Goal: Task Accomplishment & Management: Use online tool/utility

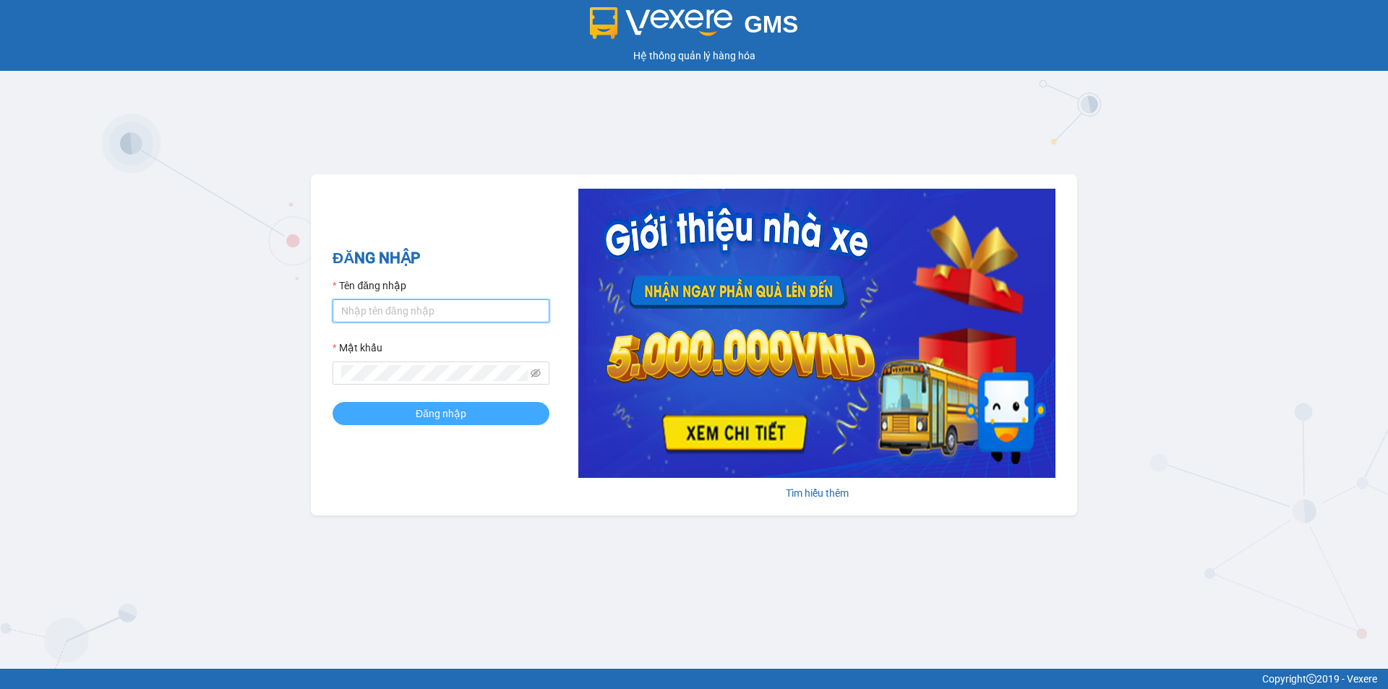
type input "vpqbntbinh.hkot"
click at [465, 418] on span "Đăng nhập" at bounding box center [441, 413] width 51 height 16
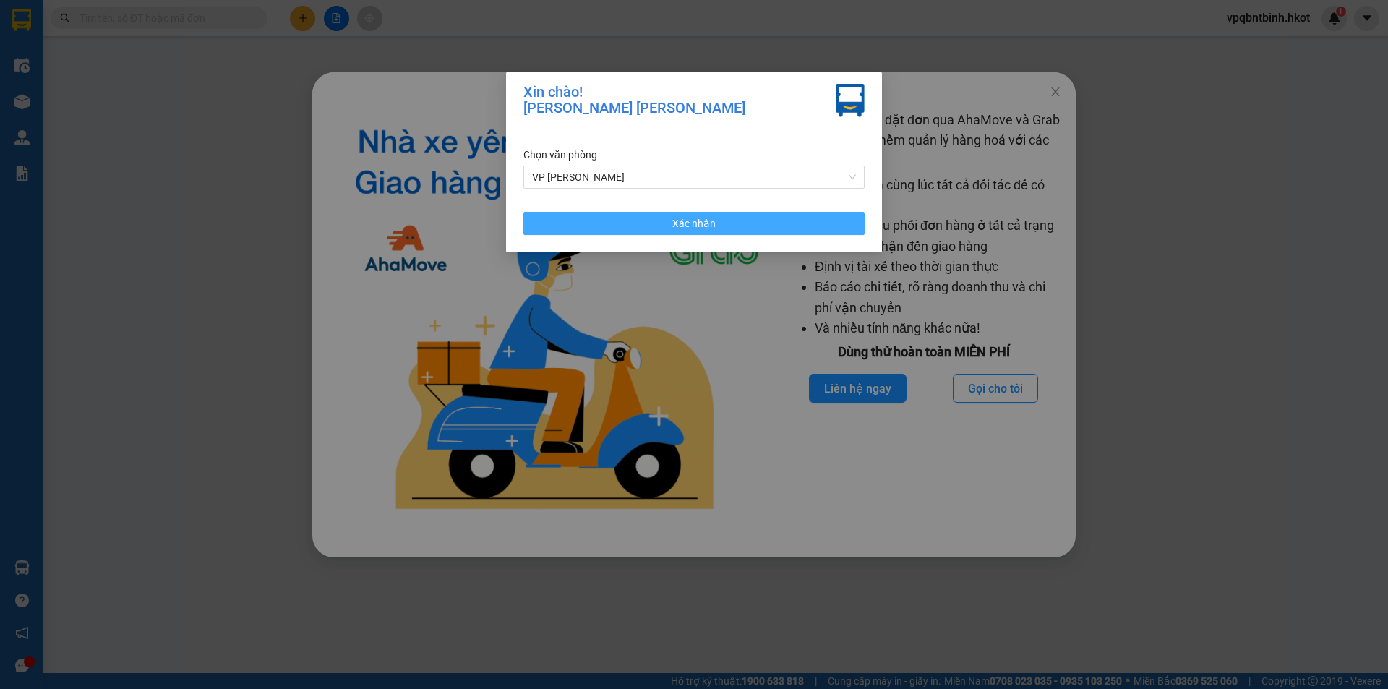
click at [771, 213] on button "Xác nhận" at bounding box center [693, 223] width 341 height 23
